Goal: Obtain resource: Obtain resource

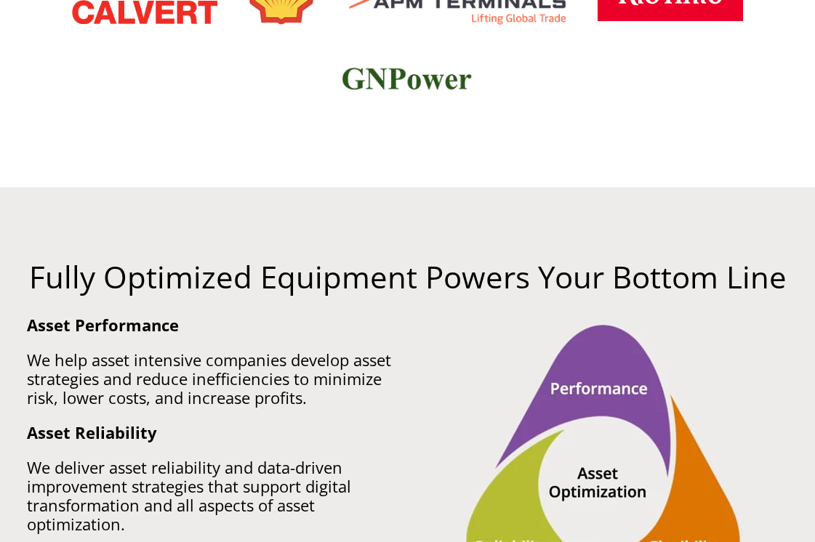
scroll to position [789, 0]
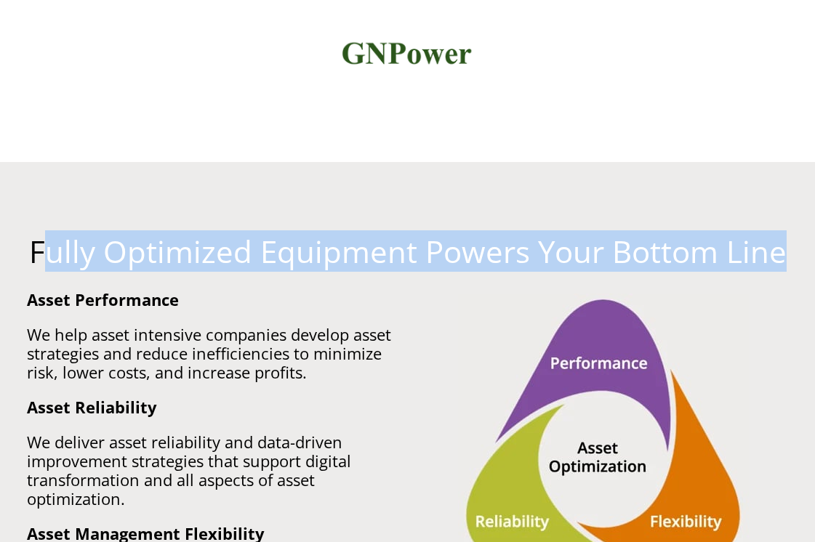
drag, startPoint x: 47, startPoint y: 247, endPoint x: 262, endPoint y: 276, distance: 217.1
click at [264, 277] on div "Fully Optimized Equipment Powers Your Bottom Line" at bounding box center [407, 262] width 783 height 55
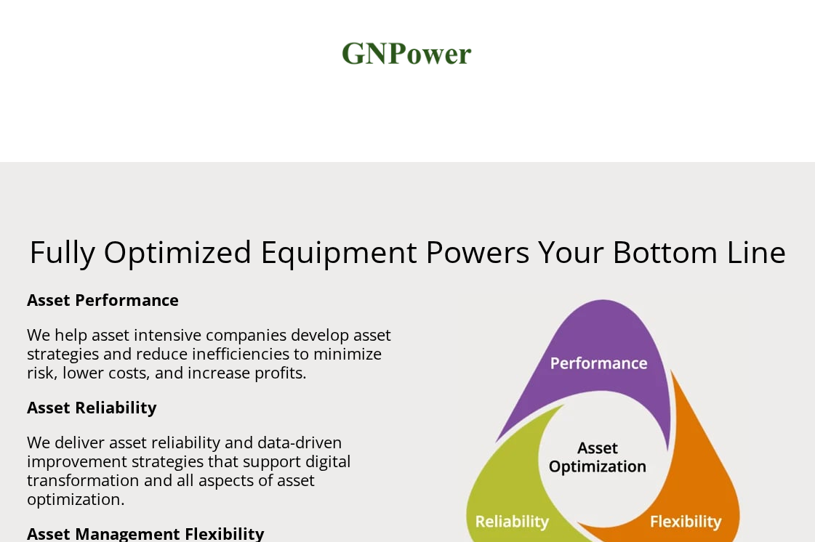
click at [262, 276] on div "Fully Optimized Equipment Powers Your Bottom Line" at bounding box center [407, 262] width 783 height 55
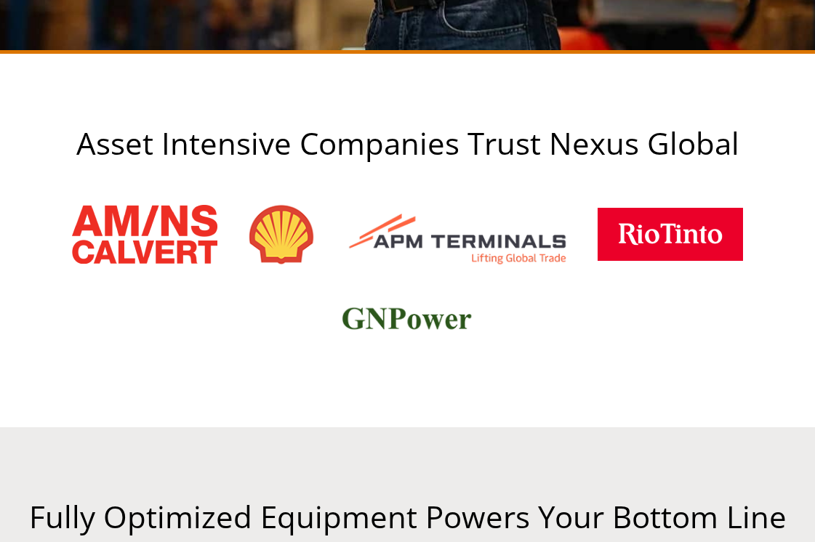
scroll to position [475, 0]
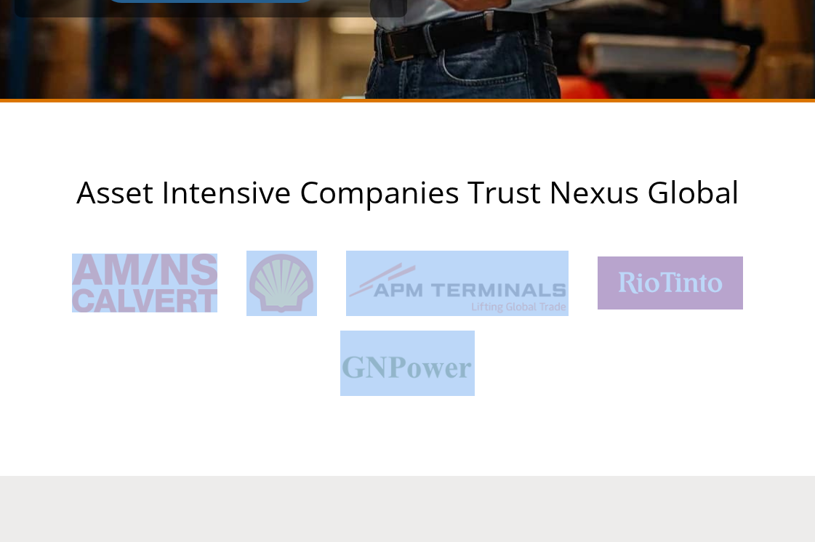
drag, startPoint x: 94, startPoint y: 225, endPoint x: 271, endPoint y: 389, distance: 241.7
click at [275, 394] on div "Asset Intensive Companies Trust Nexus Global" at bounding box center [407, 288] width 815 height 227
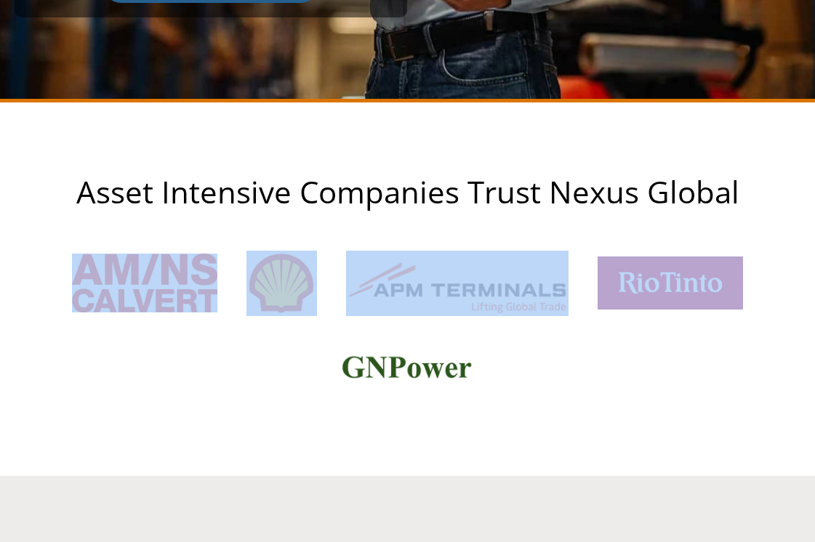
click at [271, 389] on div at bounding box center [408, 317] width 786 height 172
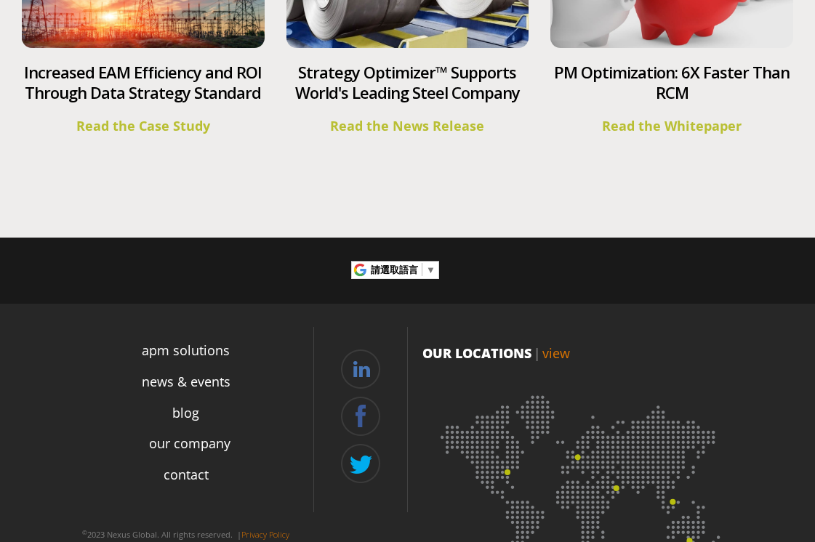
scroll to position [5596, 0]
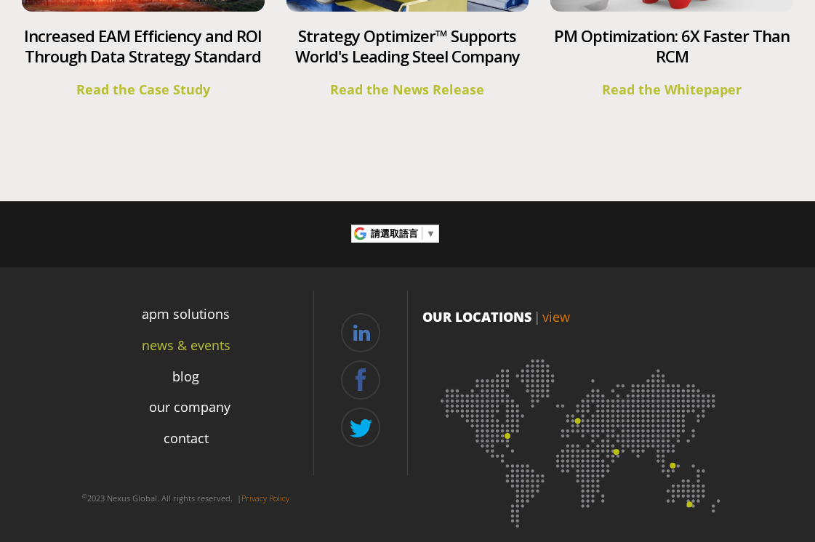
click at [209, 336] on link "news & events" at bounding box center [186, 346] width 89 height 20
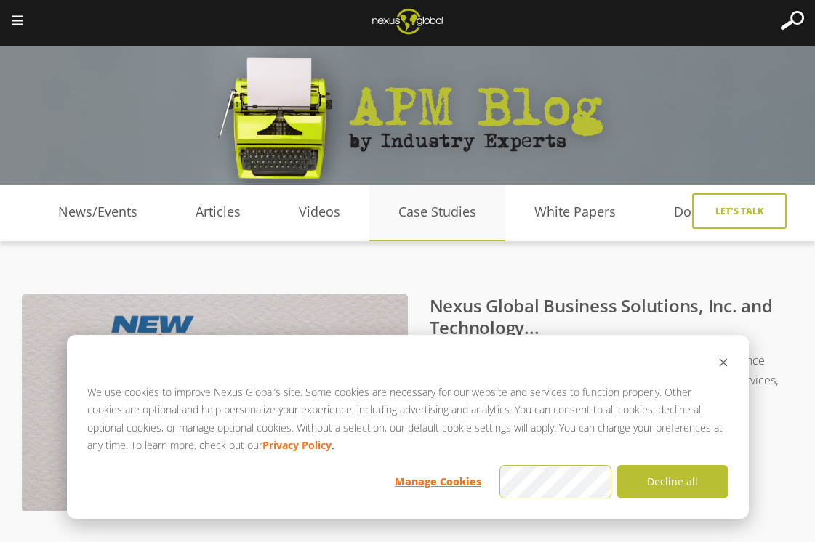
click at [420, 220] on link "Case Studies" at bounding box center [437, 212] width 136 height 22
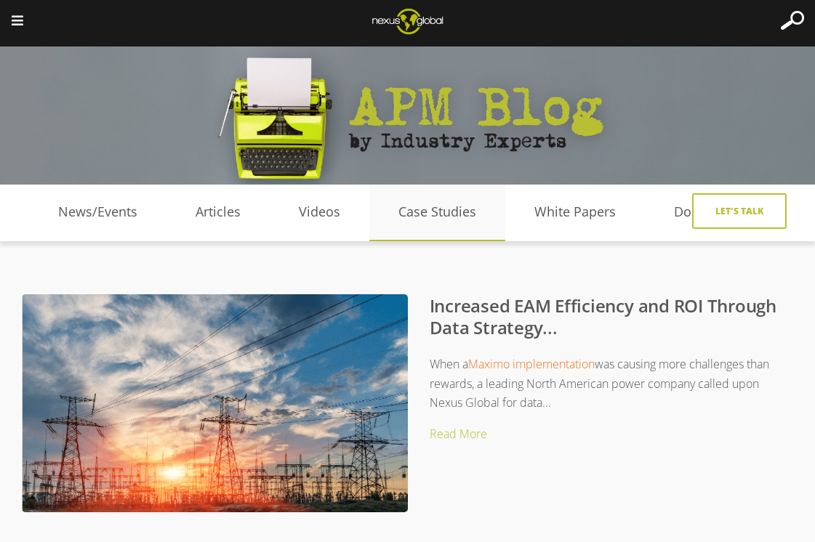
click at [439, 222] on link "Case Studies" at bounding box center [437, 212] width 136 height 22
click at [455, 436] on link "Read More" at bounding box center [458, 434] width 57 height 16
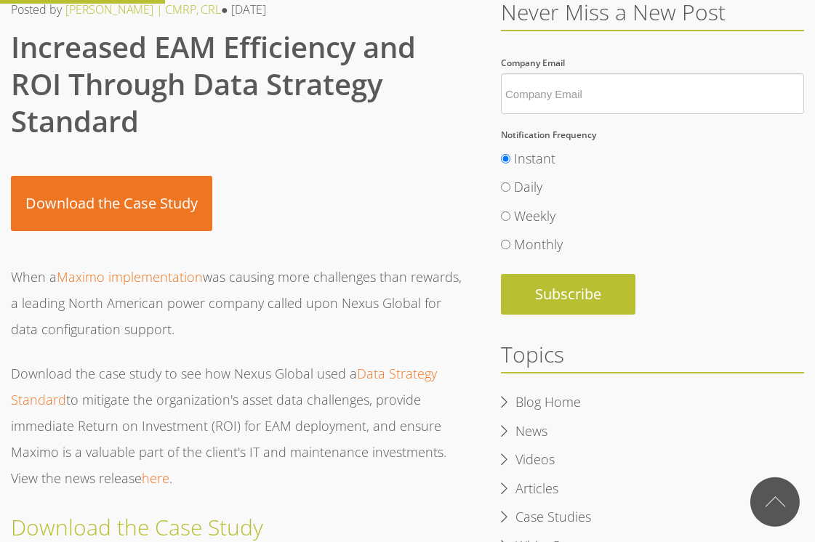
scroll to position [383, 0]
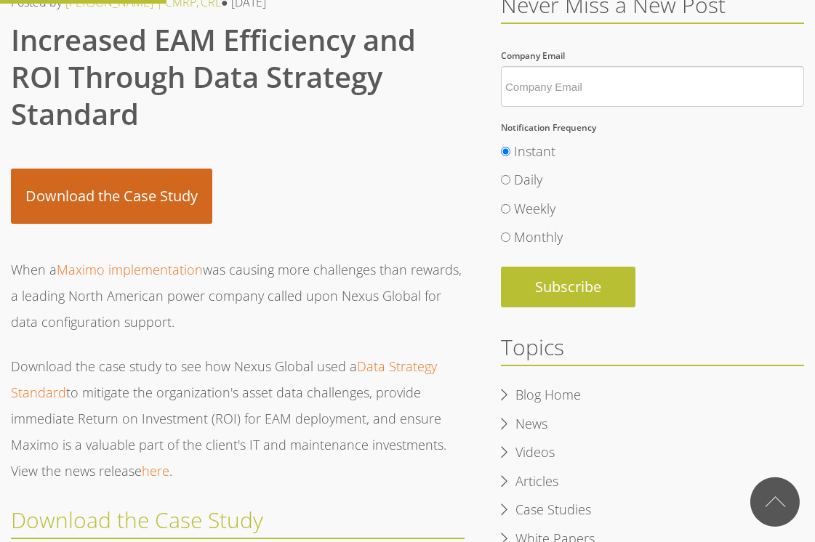
click at [134, 205] on link "Download the Case Study" at bounding box center [111, 196] width 201 height 55
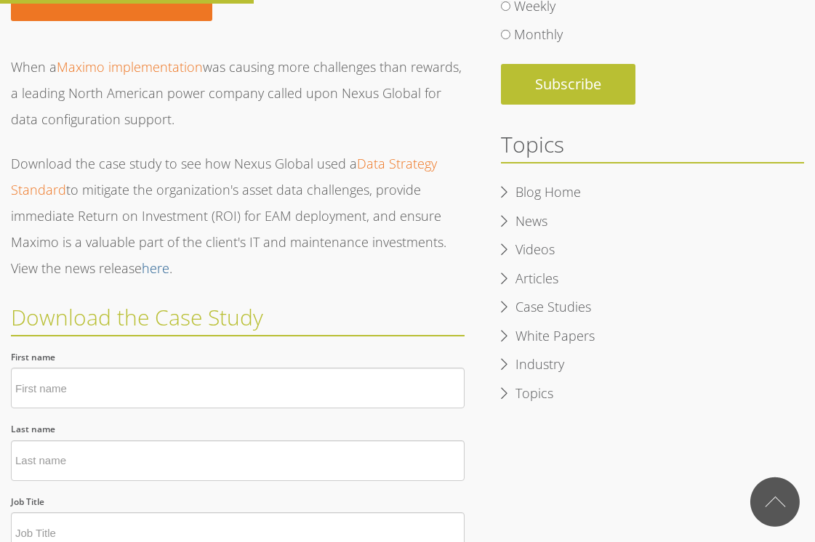
scroll to position [584, 0]
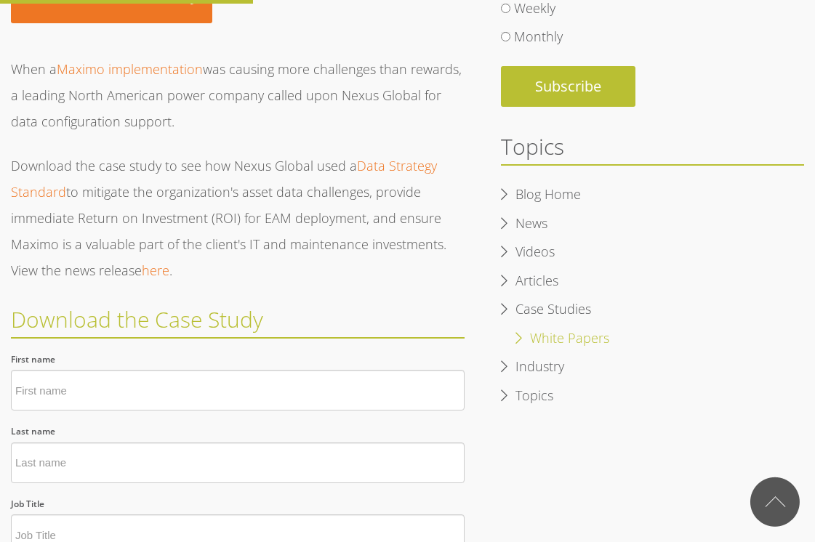
click at [525, 343] on link "White Papers" at bounding box center [569, 339] width 108 height 22
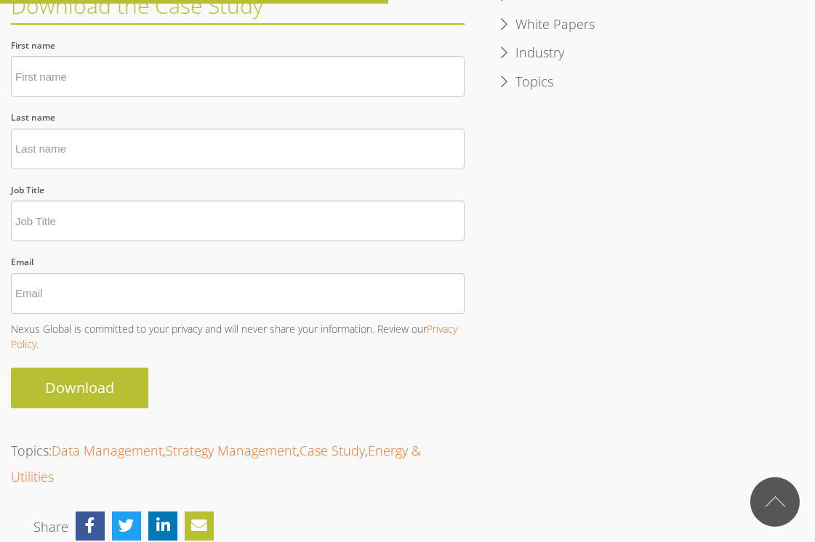
scroll to position [903, 0]
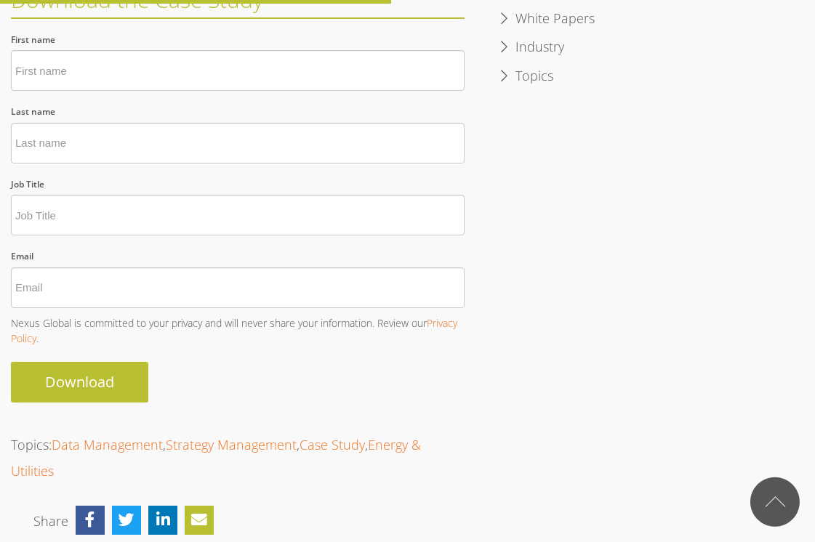
click at [115, 71] on input "First name *" at bounding box center [238, 70] width 454 height 41
type input "lucia"
click at [91, 151] on input "Last name *" at bounding box center [238, 143] width 454 height 41
type input "he"
click at [71, 210] on input "Job Title *" at bounding box center [238, 215] width 454 height 41
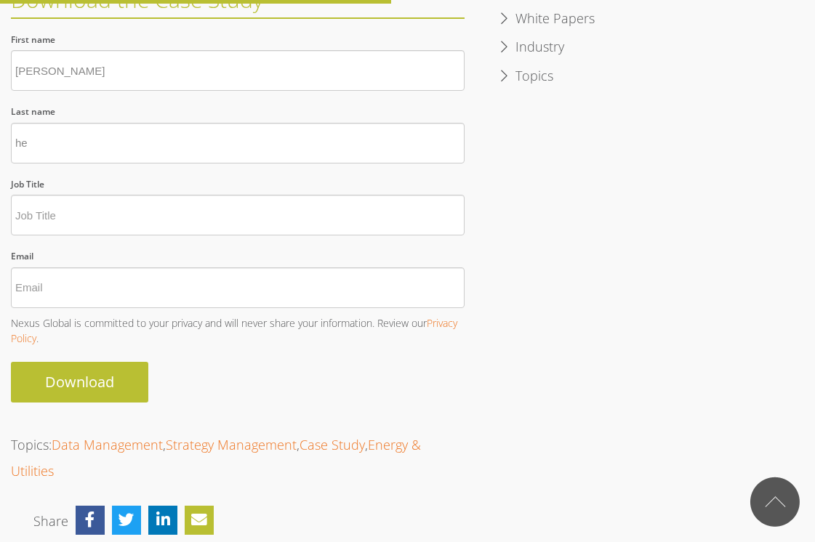
click at [36, 68] on input "lucia" at bounding box center [238, 70] width 454 height 41
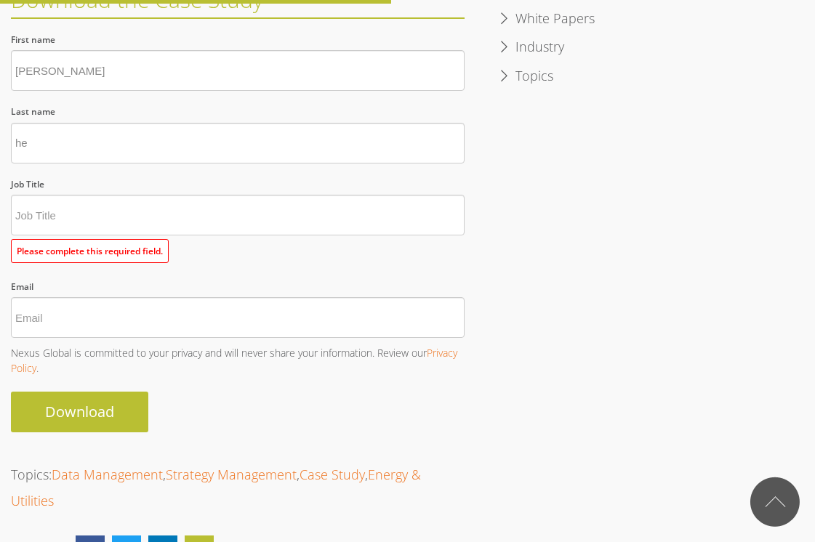
click at [36, 68] on input "lucia" at bounding box center [238, 70] width 454 height 41
type input "jasmine"
click at [66, 132] on input "he" at bounding box center [238, 143] width 454 height 41
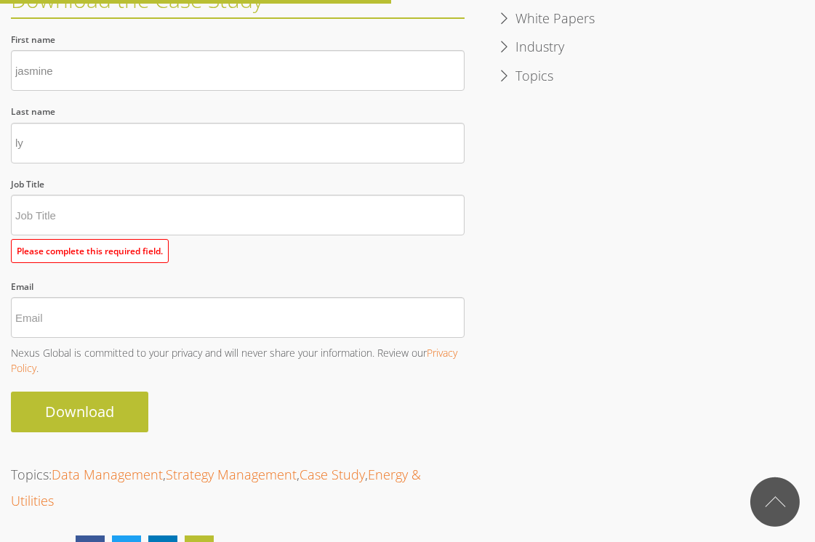
type input "ly"
click at [82, 222] on input "Job Title *" at bounding box center [238, 215] width 454 height 41
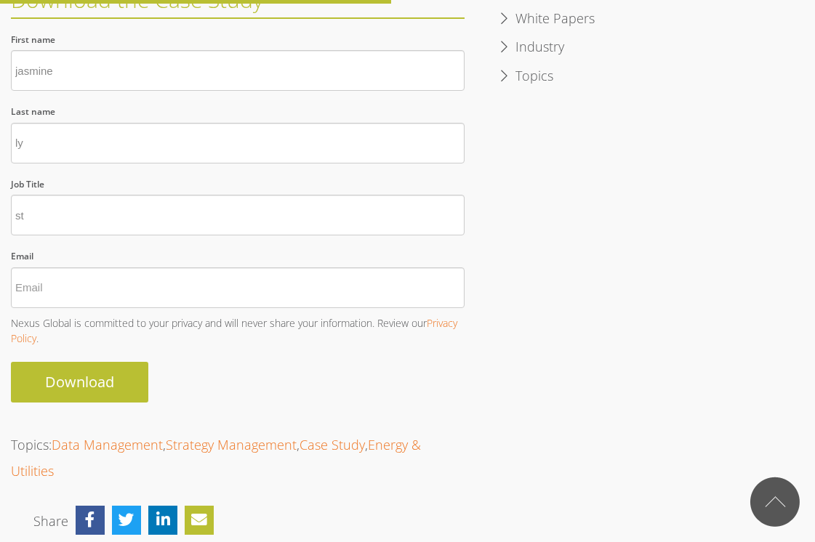
type input "s"
type input "="
type input "-"
click at [64, 296] on input "Email *" at bounding box center [238, 287] width 454 height 41
type input "h"
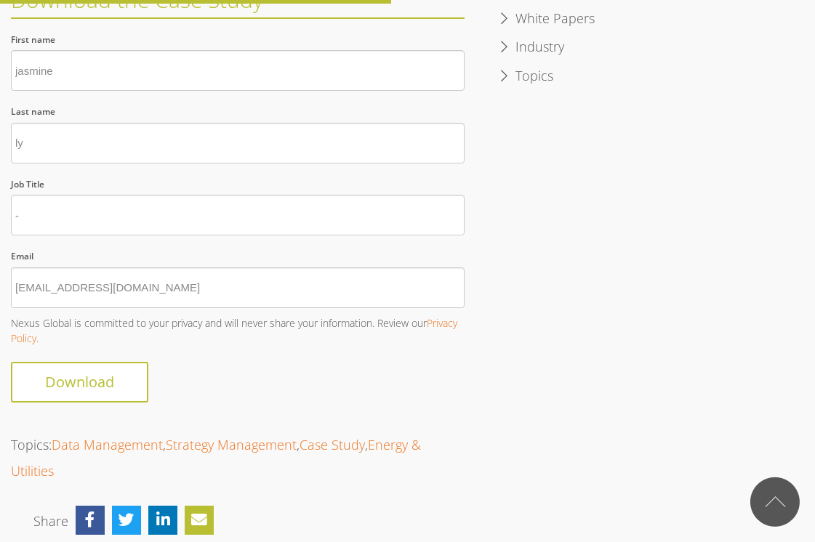
click at [76, 390] on div "Download" at bounding box center [238, 379] width 454 height 48
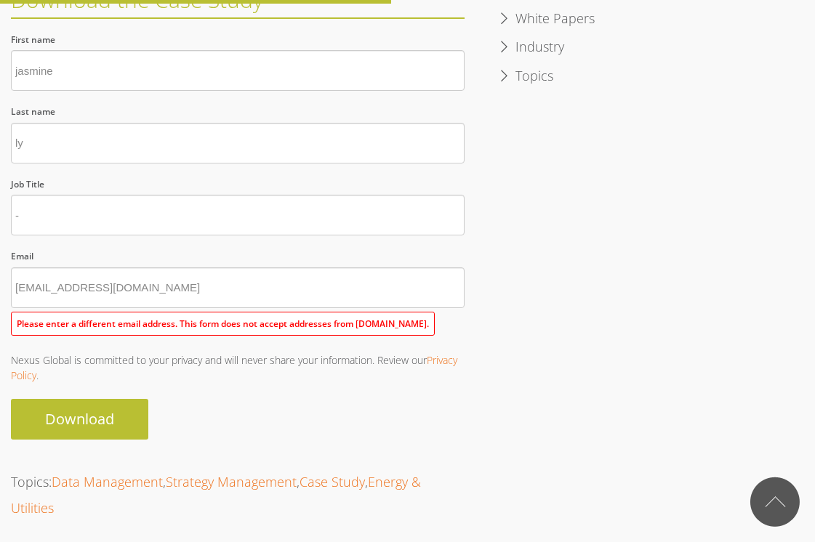
click at [208, 283] on input "hejincheng1229@gmail.com" at bounding box center [238, 287] width 454 height 41
drag, startPoint x: 171, startPoint y: 283, endPoint x: 102, endPoint y: 287, distance: 68.4
click at [102, 287] on input "hejincheng1229@gmail.com" at bounding box center [238, 287] width 454 height 41
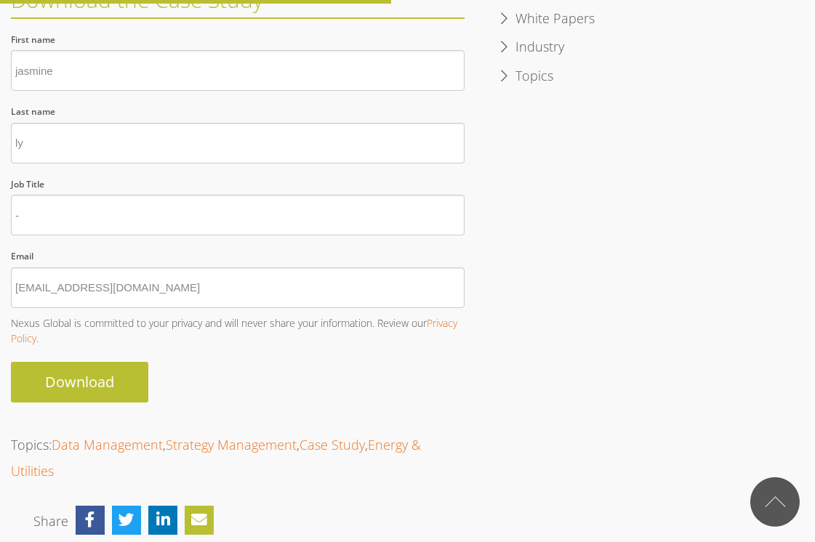
type input "hejincheng1229@foxmail.com"
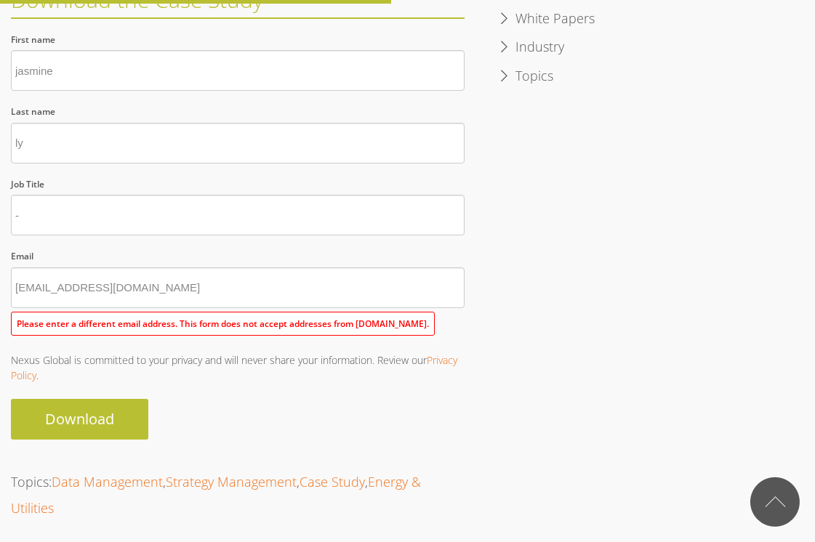
click at [113, 284] on input "hejincheng1229@foxmail.com" at bounding box center [238, 287] width 454 height 41
click at [87, 286] on input "hejincheng1229@foxmail.com" at bounding box center [238, 287] width 454 height 41
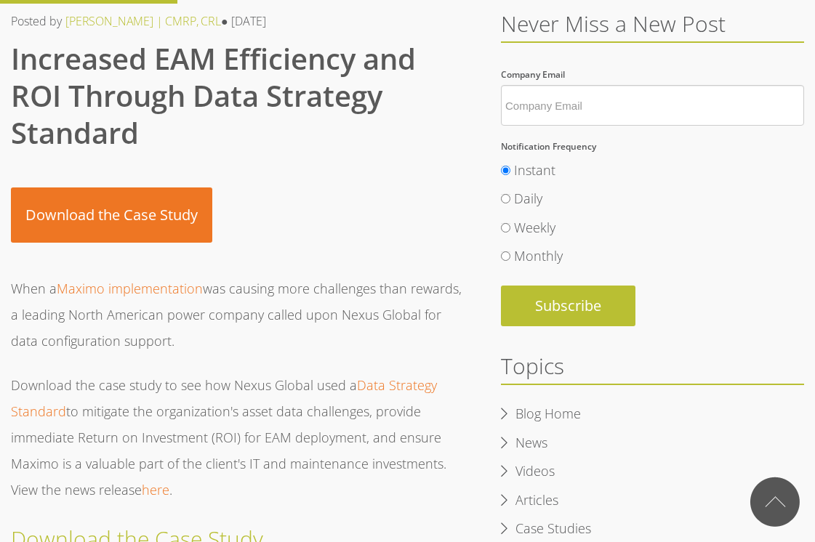
scroll to position [429, 0]
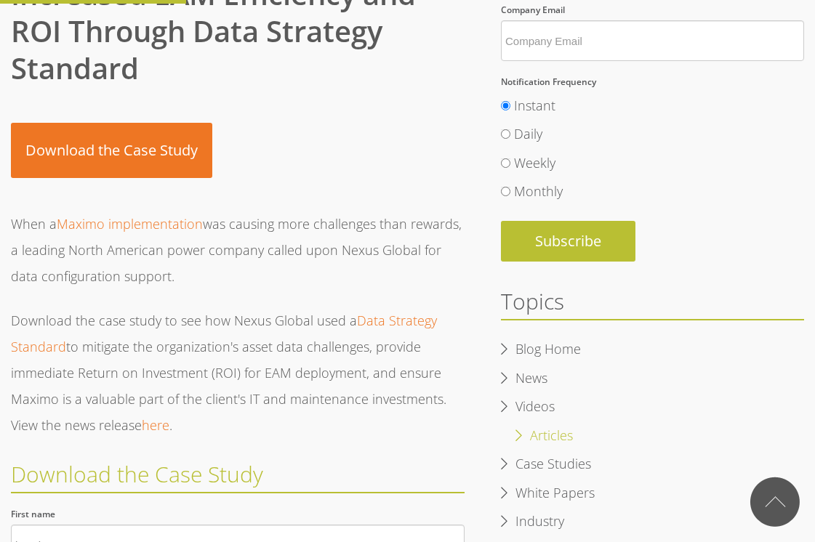
click at [517, 437] on li "Articles" at bounding box center [652, 436] width 303 height 29
click at [512, 435] on li "Articles" at bounding box center [652, 436] width 303 height 29
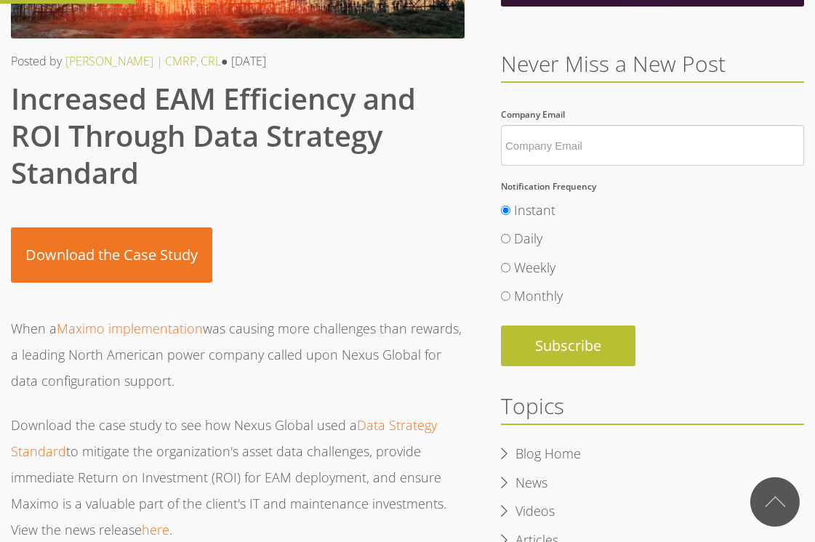
scroll to position [328, 0]
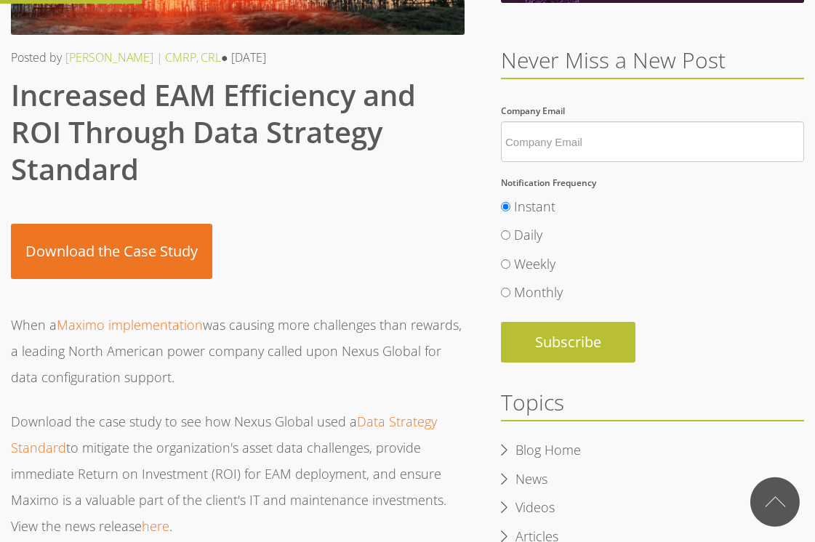
drag, startPoint x: 157, startPoint y: 376, endPoint x: -12, endPoint y: 319, distance: 178.1
click at [19, 318] on p "When a Maximo implementation was causing more challenges than rewards, a leadin…" at bounding box center [238, 351] width 454 height 78
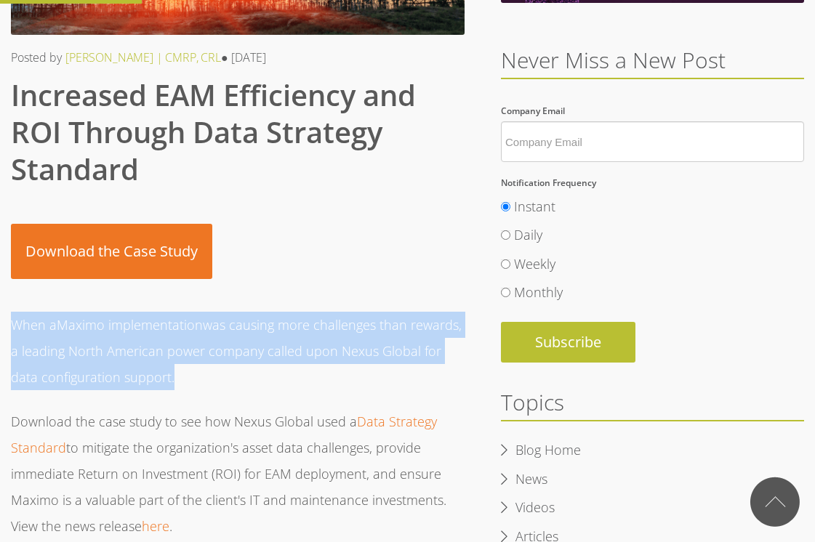
click at [19, 318] on p "When a Maximo implementation was causing more challenges than rewards, a leadin…" at bounding box center [238, 351] width 454 height 78
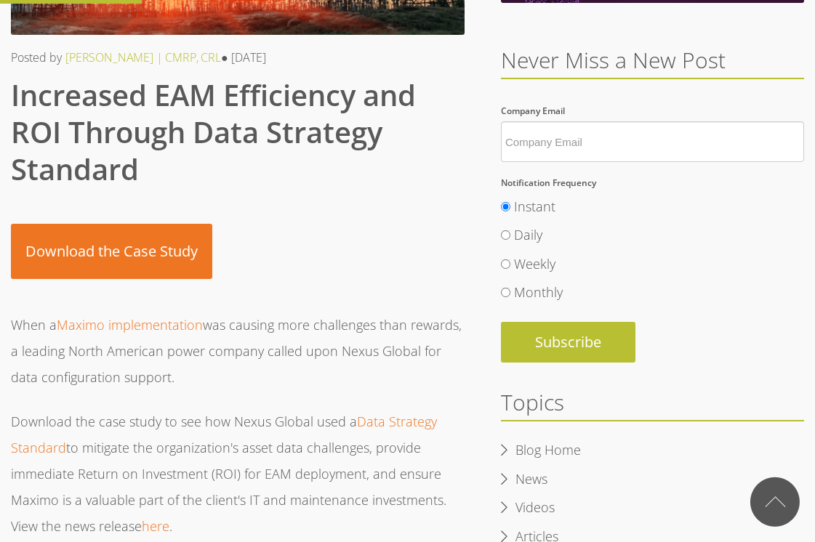
click at [367, 315] on p "When a Maximo implementation was causing more challenges than rewards, a leadin…" at bounding box center [238, 351] width 454 height 78
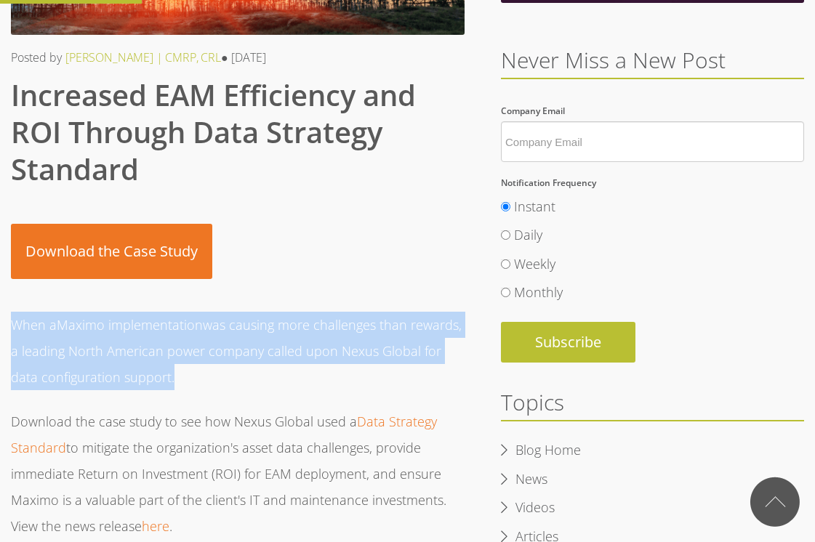
click at [367, 315] on p "When a Maximo implementation was causing more challenges than rewards, a leadin…" at bounding box center [238, 351] width 454 height 78
copy span "When a Maximo implementation was causing more challenges than rewards, a leadin…"
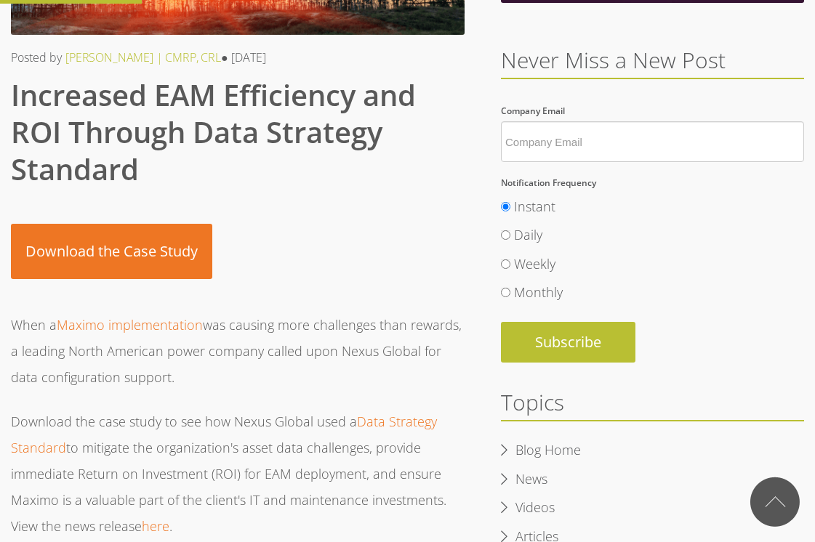
click at [374, 342] on p "When a Maximo implementation was causing more challenges than rewards, a leadin…" at bounding box center [238, 351] width 454 height 78
drag, startPoint x: 7, startPoint y: 94, endPoint x: 145, endPoint y: 378, distance: 315.0
copy div "Increased EAM Efficiency and ROI Through Data Strategy Standard Apple Podcasts …"
